Goal: Register for event/course

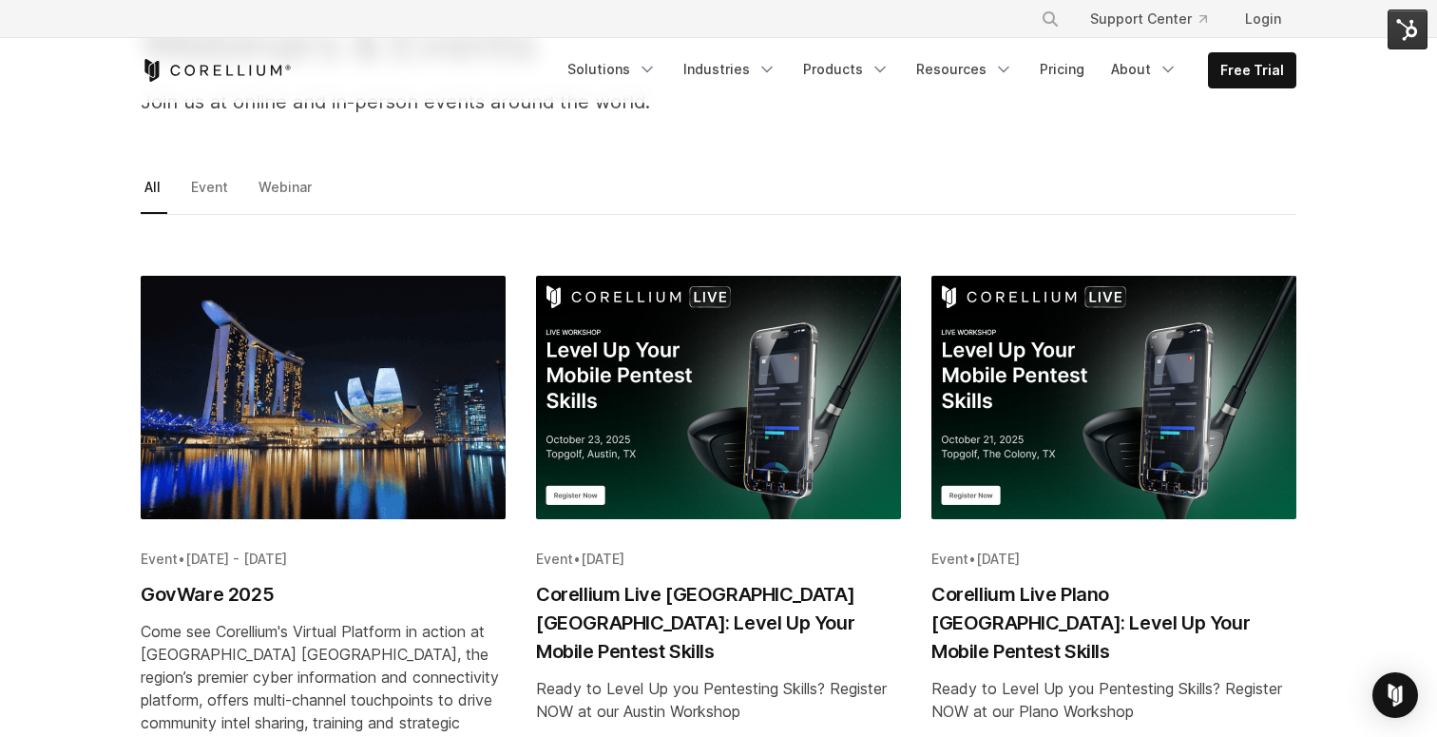
scroll to position [203, 0]
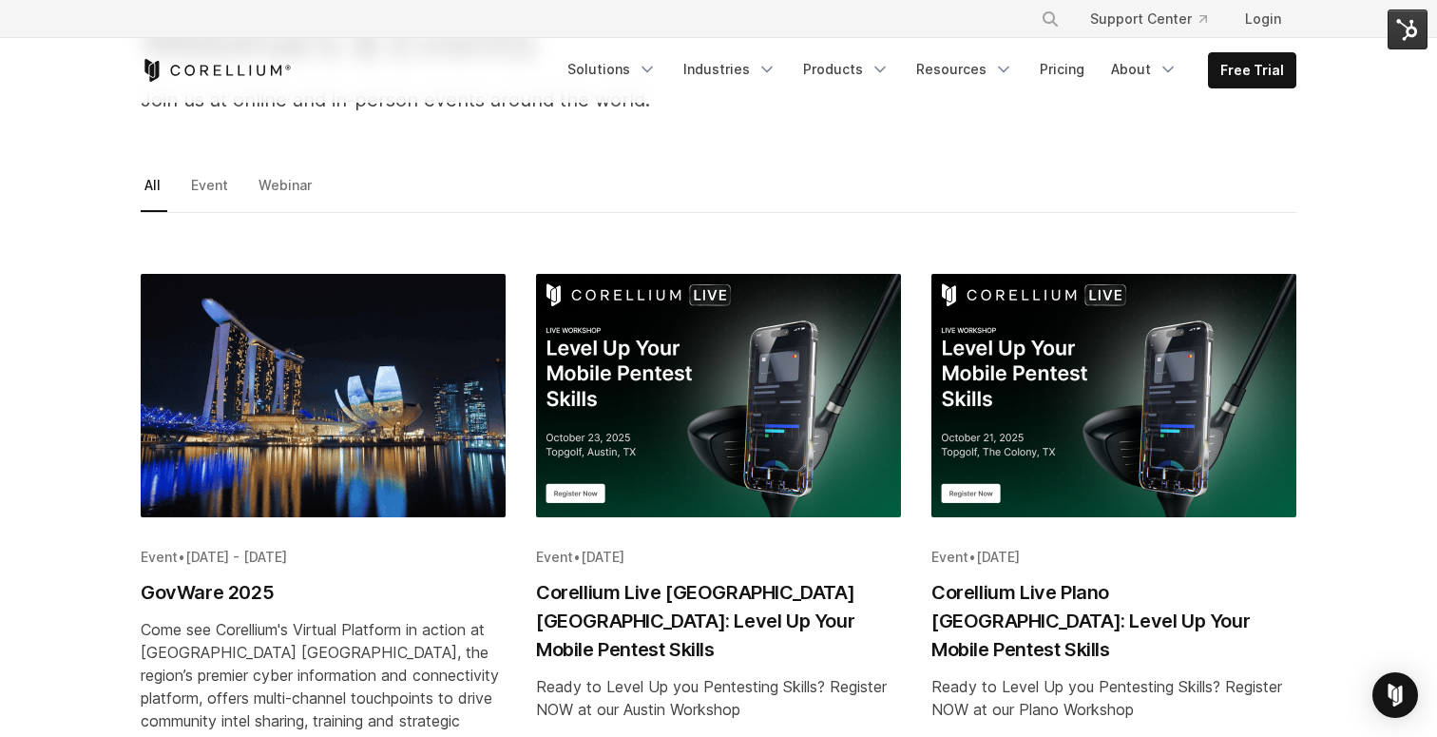
click at [1108, 388] on img "Blog post summary: Corellium Live Plano TX: Level Up Your Mobile Pentest Skills" at bounding box center [1114, 395] width 365 height 243
click at [703, 417] on img "Blog post summary: Corellium Live Austin TX: Level Up Your Mobile Pentest Skills" at bounding box center [718, 395] width 365 height 243
